Goal: Navigation & Orientation: Find specific page/section

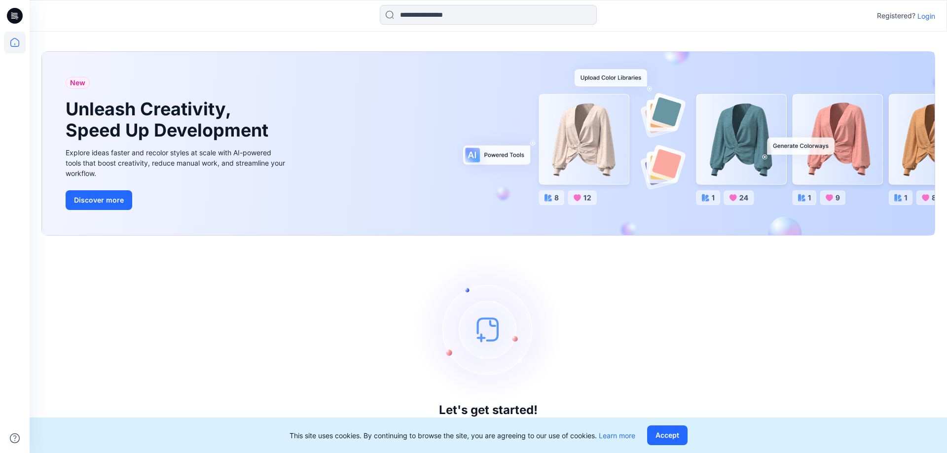
click at [923, 24] on div "Registered? Login" at bounding box center [488, 16] width 917 height 22
click at [925, 21] on p "Login" at bounding box center [926, 16] width 18 height 10
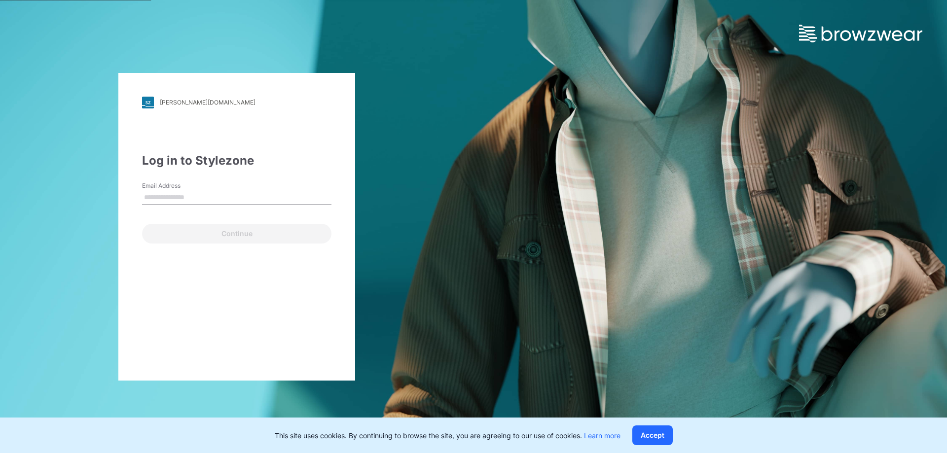
type input "**********"
click at [252, 221] on div "Continue" at bounding box center [236, 232] width 189 height 24
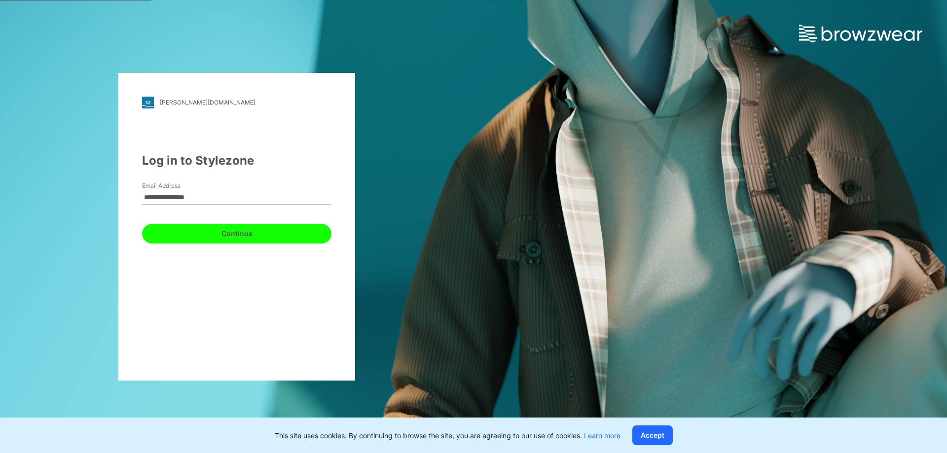
click at [244, 241] on button "Continue" at bounding box center [236, 234] width 189 height 20
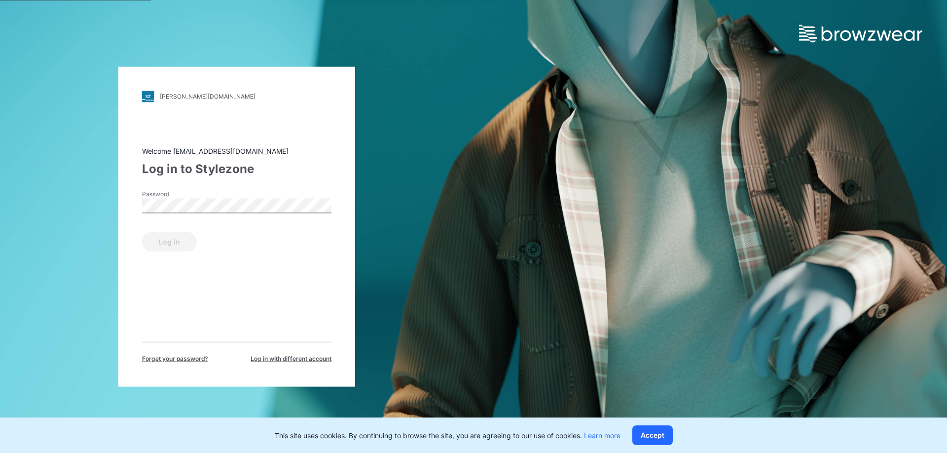
click at [242, 196] on div "Password" at bounding box center [236, 204] width 189 height 30
click at [185, 234] on button "Log in" at bounding box center [169, 242] width 55 height 20
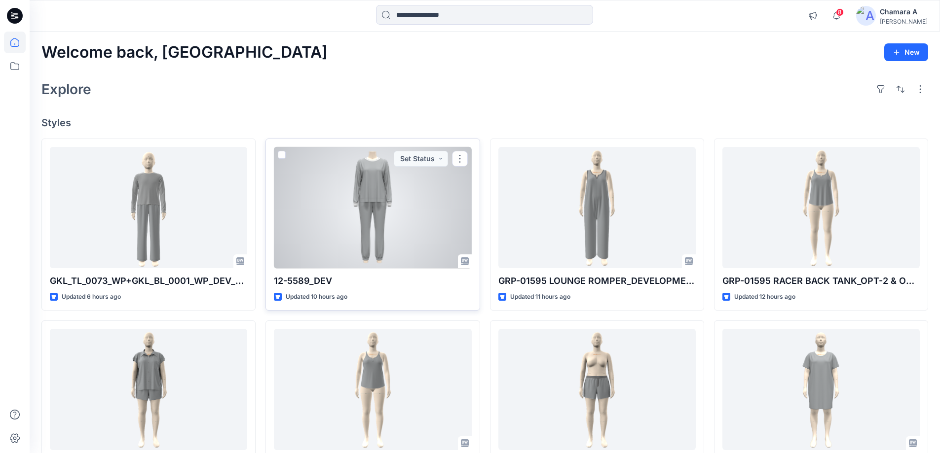
click at [376, 214] on div at bounding box center [372, 208] width 197 height 122
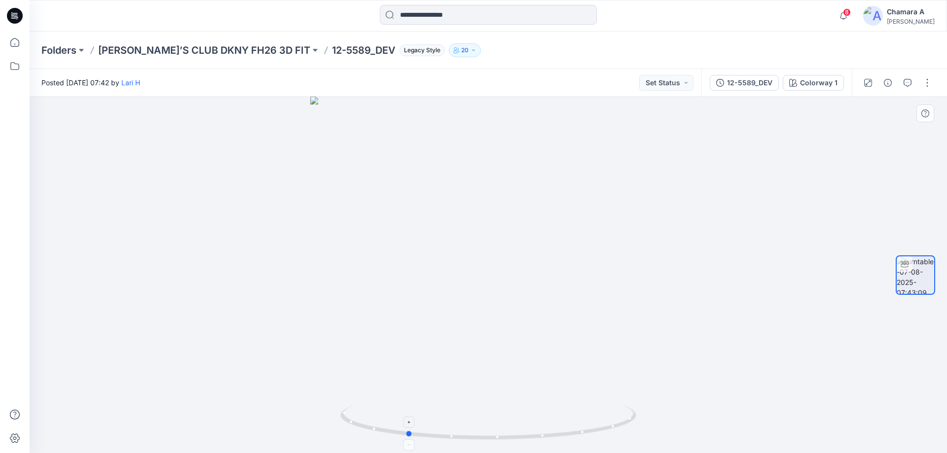
drag, startPoint x: 564, startPoint y: 435, endPoint x: 474, endPoint y: 331, distance: 138.1
click at [482, 415] on icon at bounding box center [489, 423] width 298 height 37
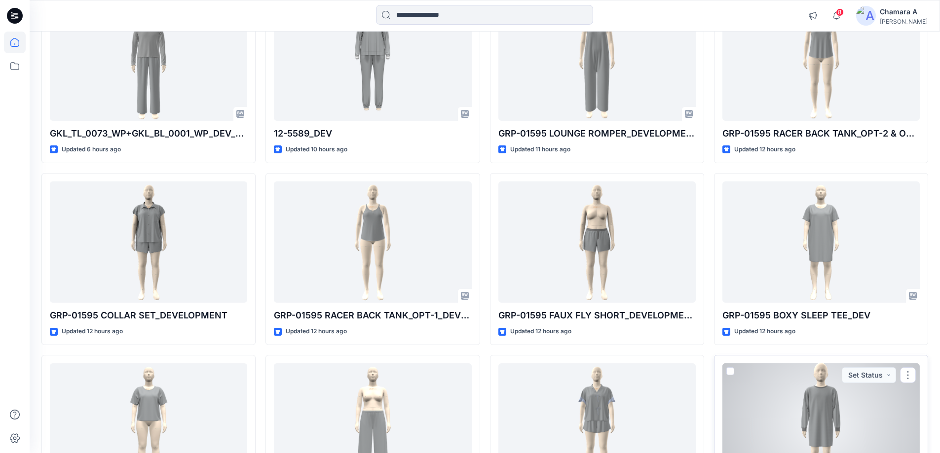
scroll to position [22, 0]
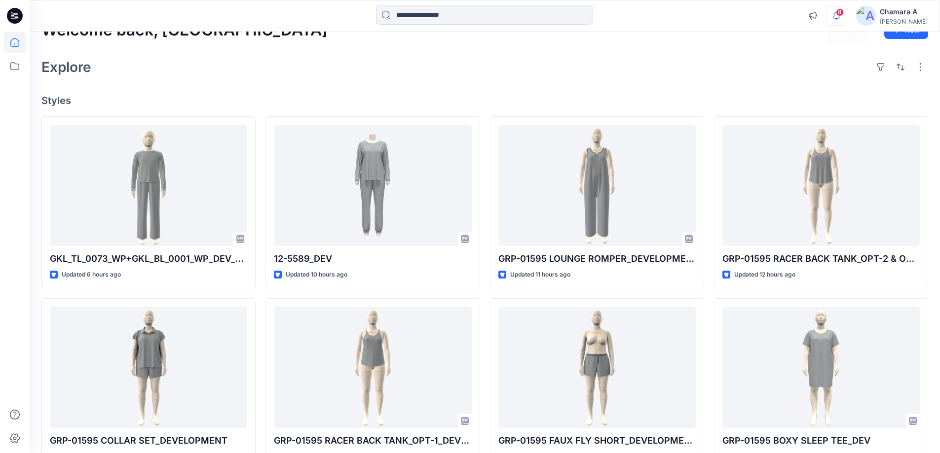
click at [856, 13] on div "8 Notifications JL Jessica Lisa commented on GRP-01595 BOXY SLEEP TEE_DEV View …" at bounding box center [865, 16] width 125 height 22
click at [843, 13] on span "8" at bounding box center [840, 12] width 8 height 8
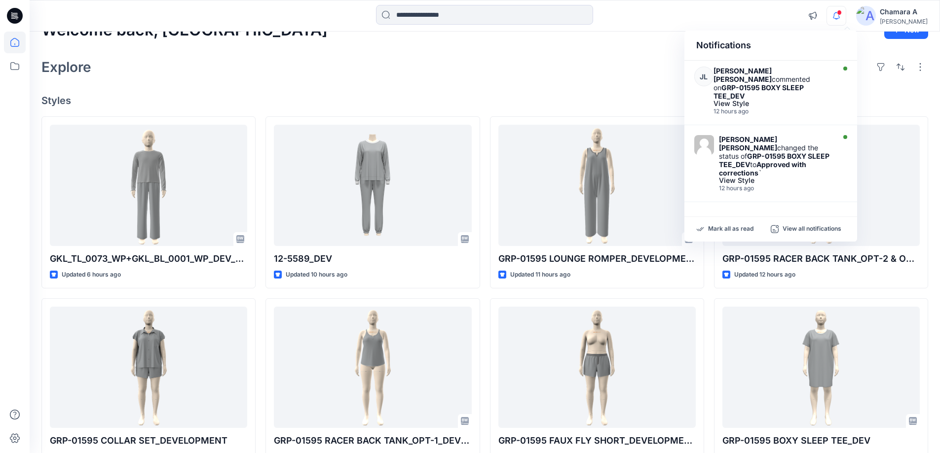
click at [633, 33] on div "Welcome back, Chamara New" at bounding box center [484, 30] width 886 height 18
